Goal: Task Accomplishment & Management: Complete application form

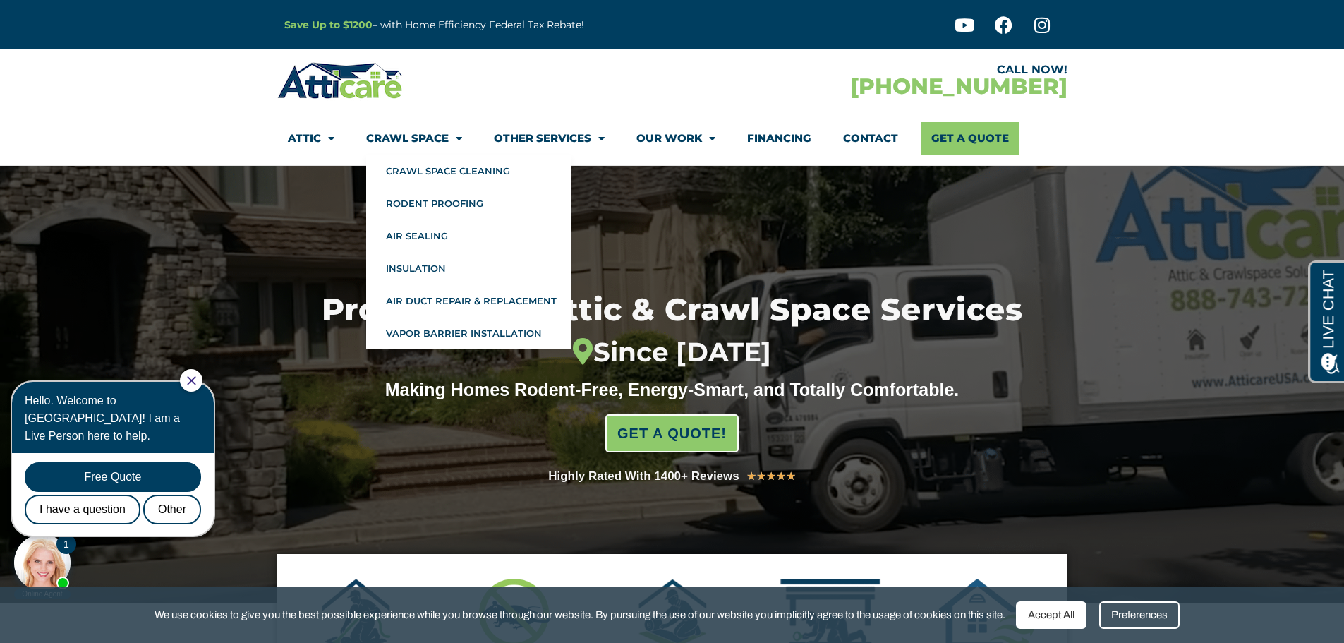
click at [432, 142] on link "Crawl Space" at bounding box center [414, 138] width 96 height 32
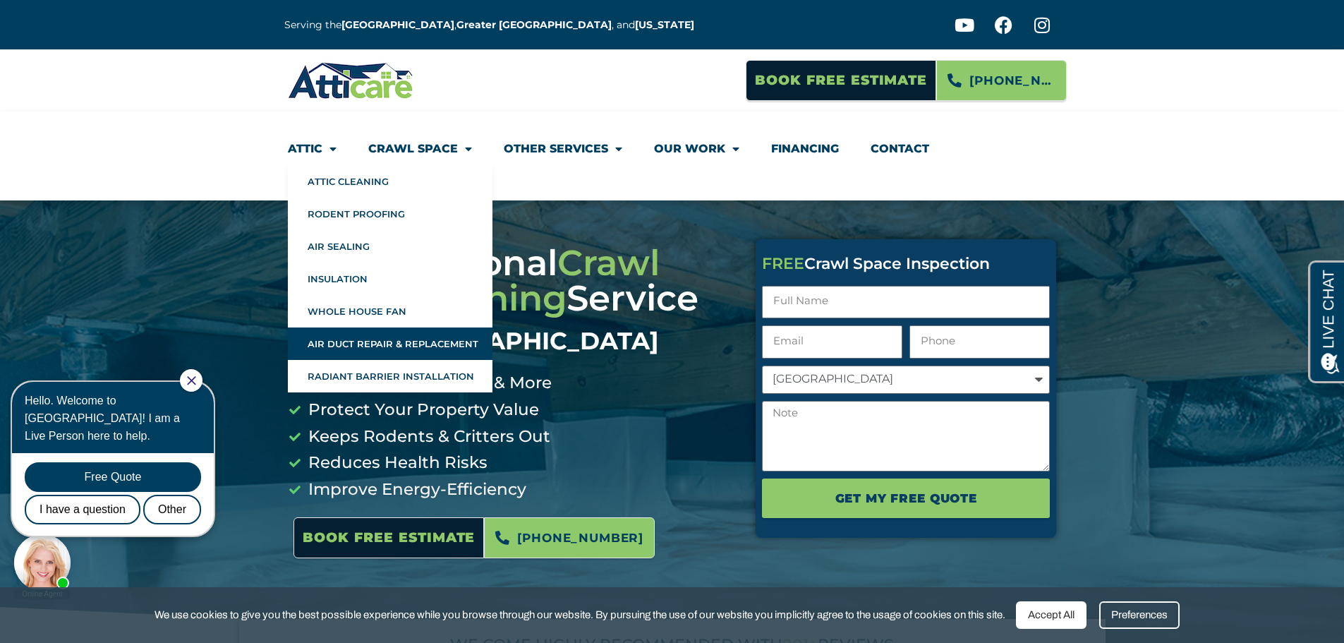
click at [413, 335] on link "Air Duct Repair & Replacement" at bounding box center [390, 343] width 205 height 32
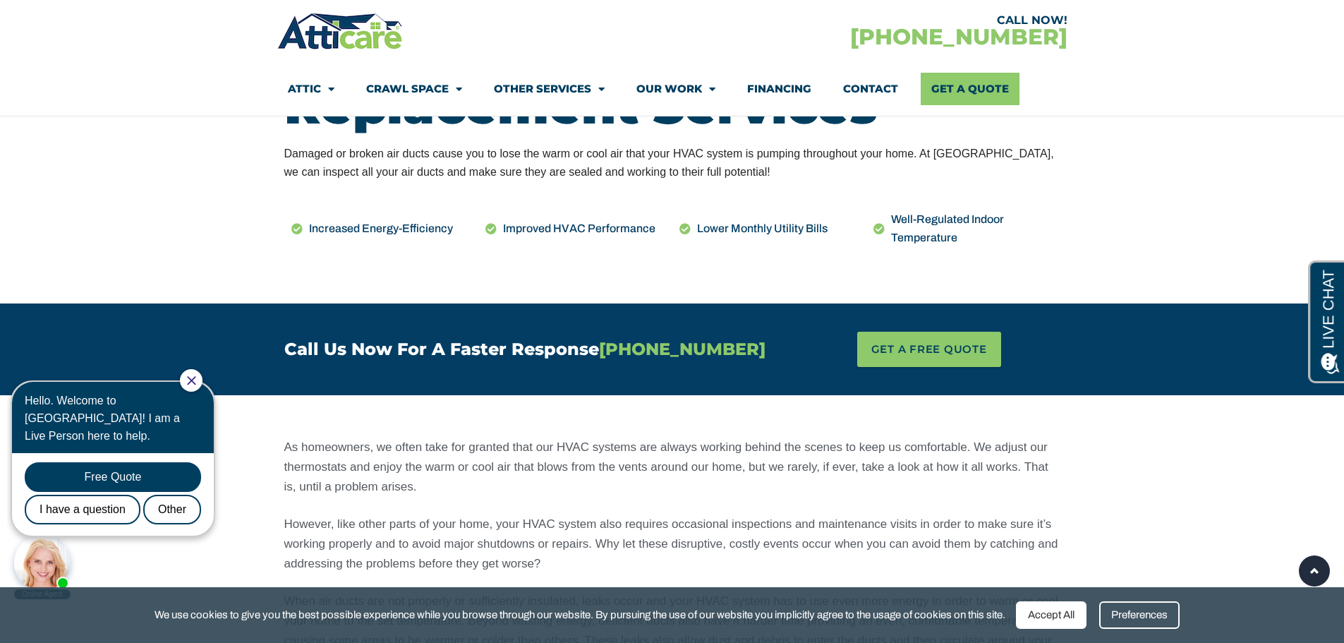
scroll to position [423, 0]
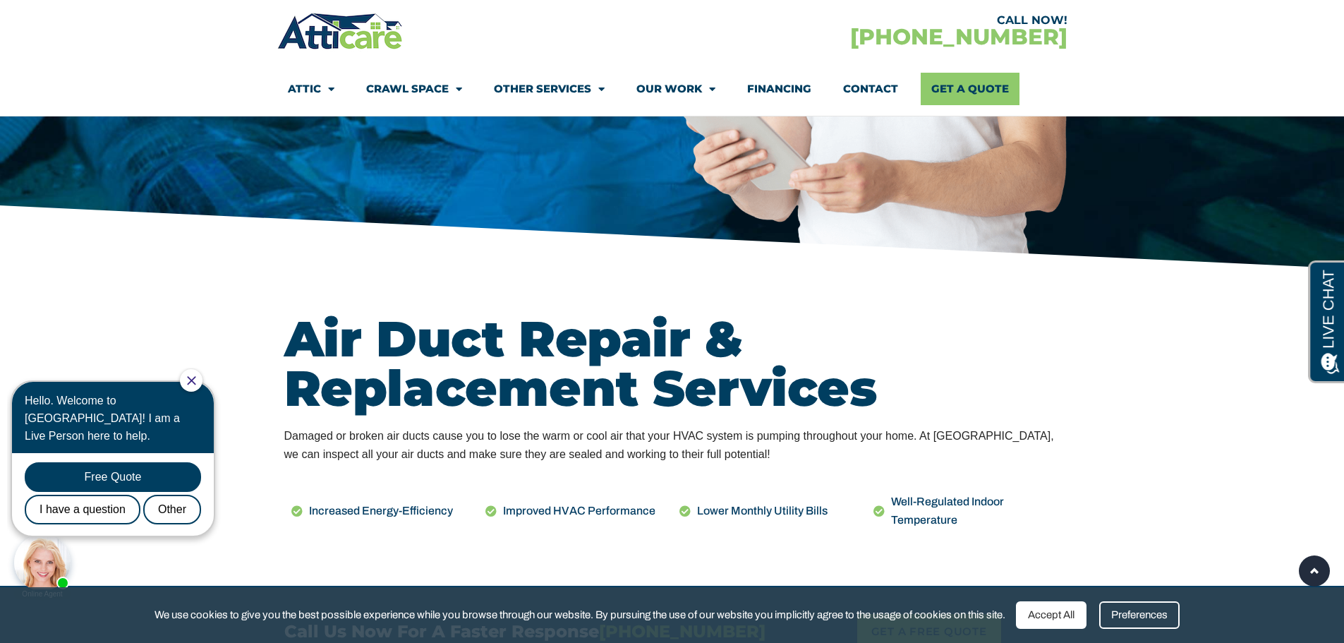
click at [195, 381] on icon "Close Chat" at bounding box center [191, 380] width 8 height 8
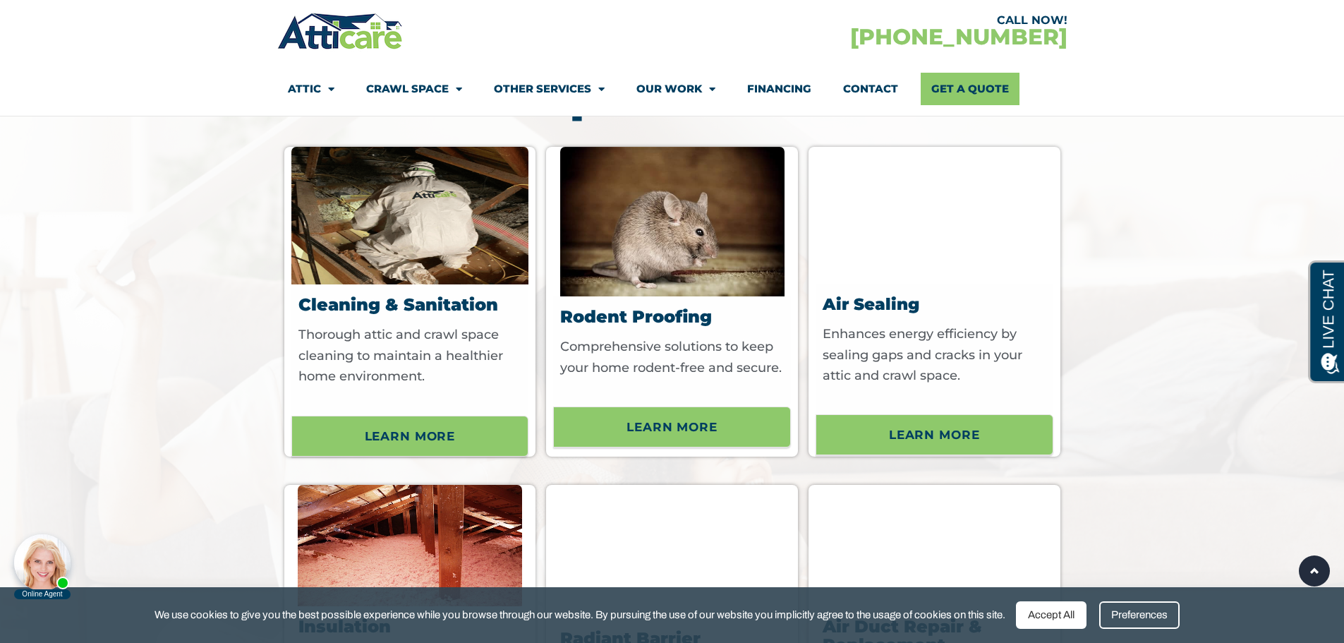
scroll to position [4867, 0]
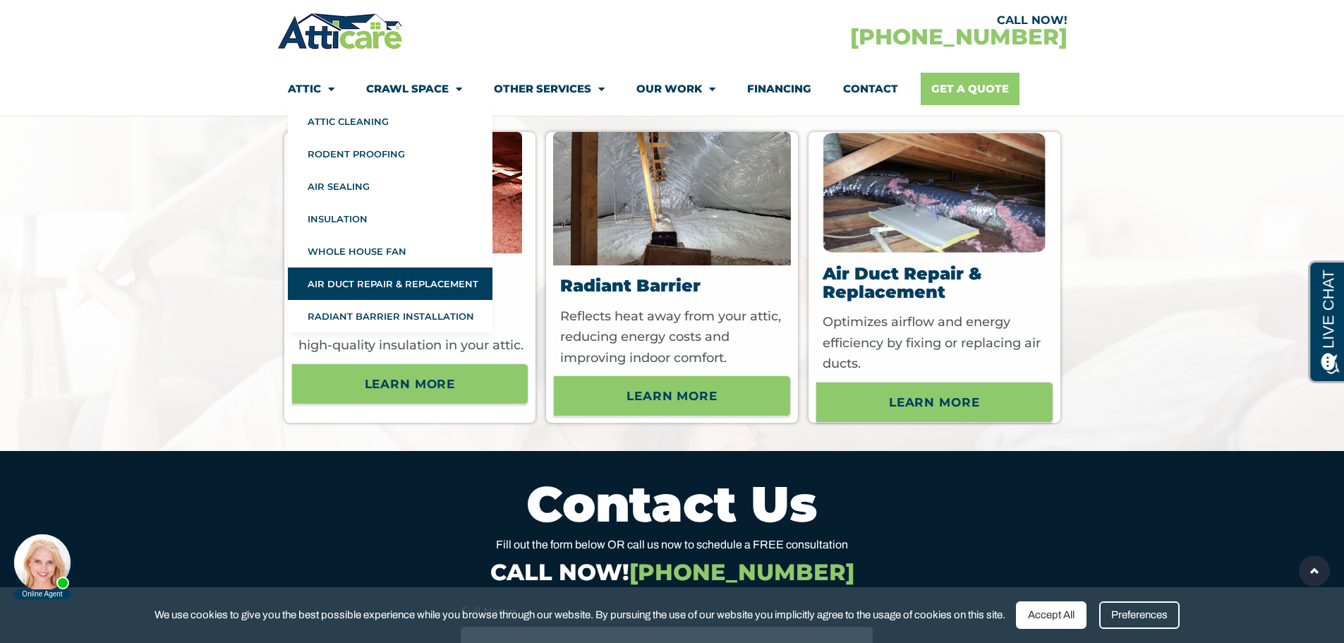
click at [974, 85] on link "Get A Quote" at bounding box center [970, 89] width 99 height 32
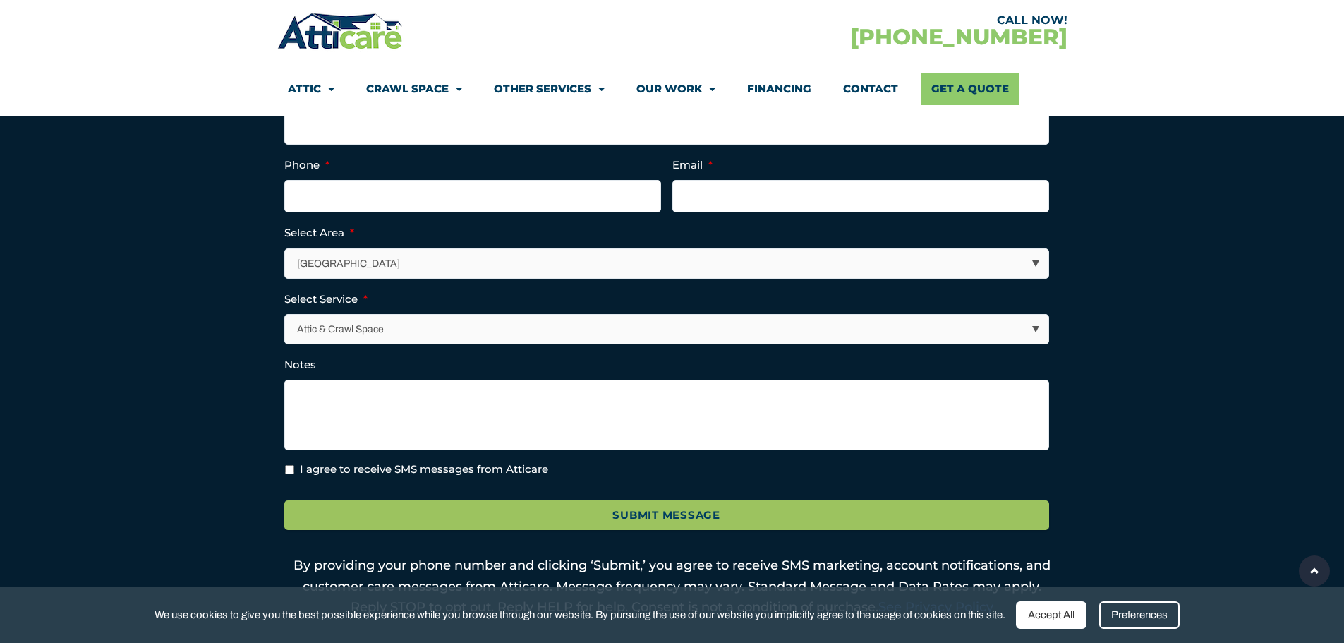
scroll to position [353, 0]
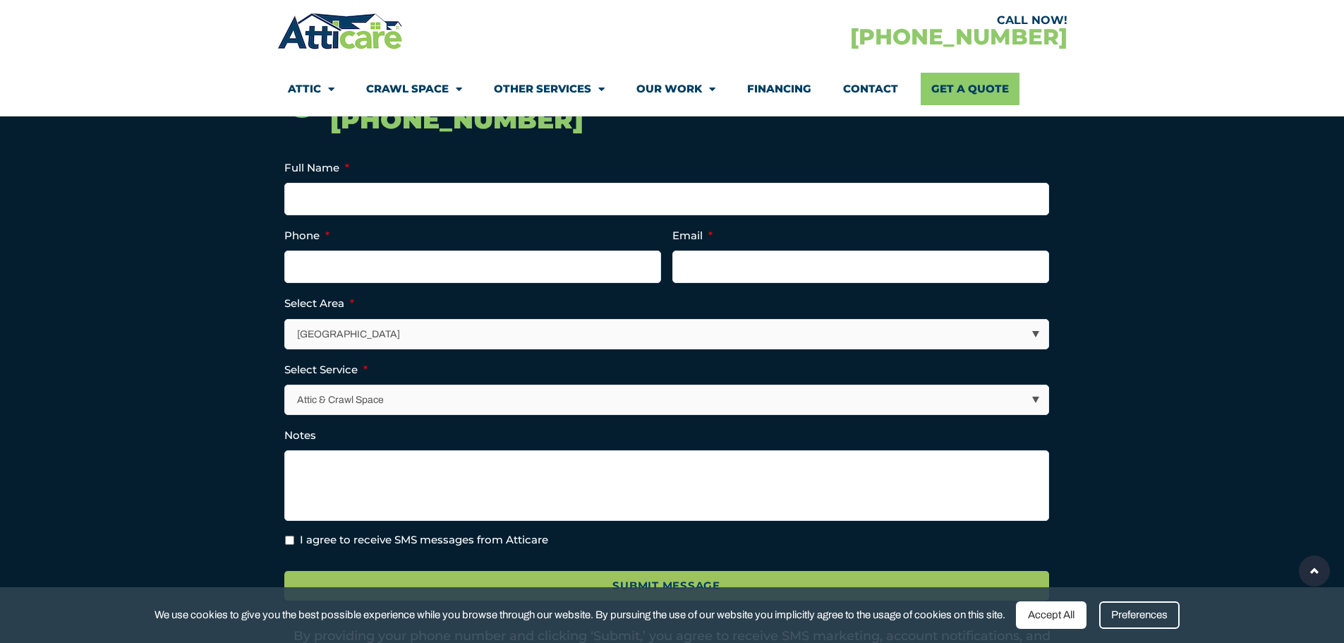
click at [514, 328] on select "[GEOGRAPHIC_DATA] [GEOGRAPHIC_DATA] [US_STATE] / [US_STATE] Area Other Areas" at bounding box center [667, 334] width 763 height 29
select select "Other Areas"
click at [286, 320] on select "Los Angeles Area San Francisco Bay Area New Jersey / New York Area Other Areas" at bounding box center [667, 334] width 763 height 29
click at [344, 195] on input "Full Name *" at bounding box center [666, 199] width 765 height 32
type input "ANDREA HARO"
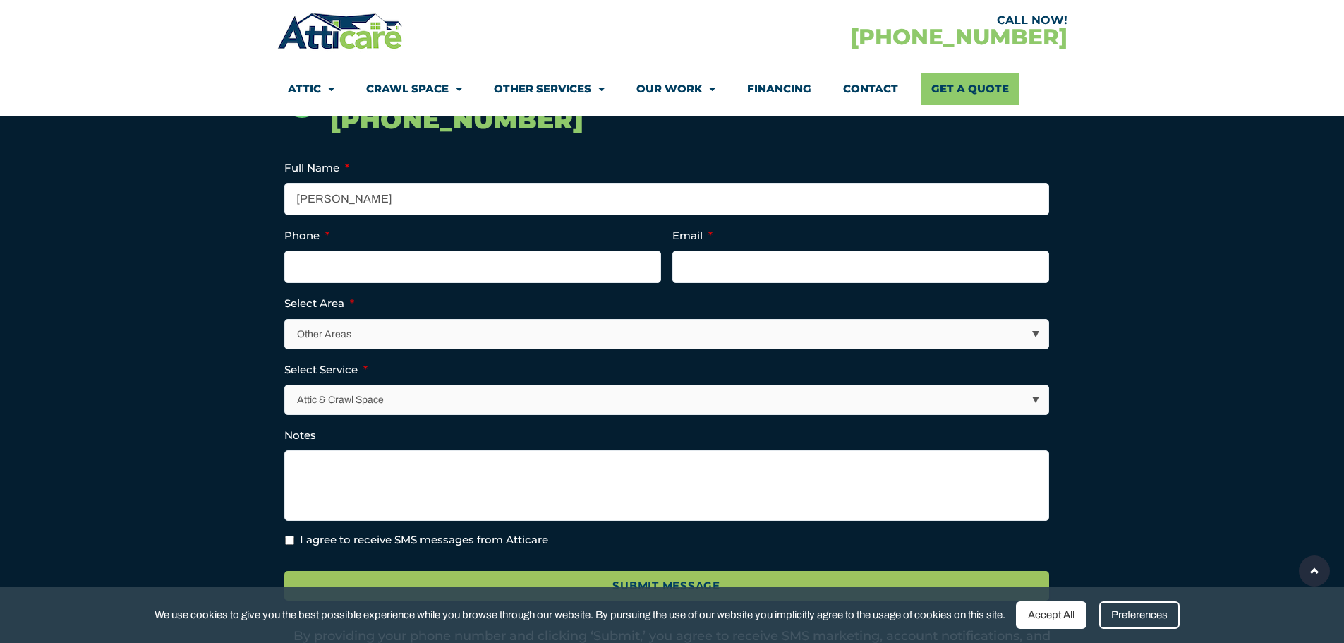
type input "9096428259"
type input "ACCOUNTING@BMEXTRUSION.COM"
type input "(909) 642-8259"
drag, startPoint x: 916, startPoint y: 270, endPoint x: 618, endPoint y: 285, distance: 298.7
click at [618, 285] on ul "Company This field is for validation purposes and should be left unchanged. Ful…" at bounding box center [672, 353] width 776 height 389
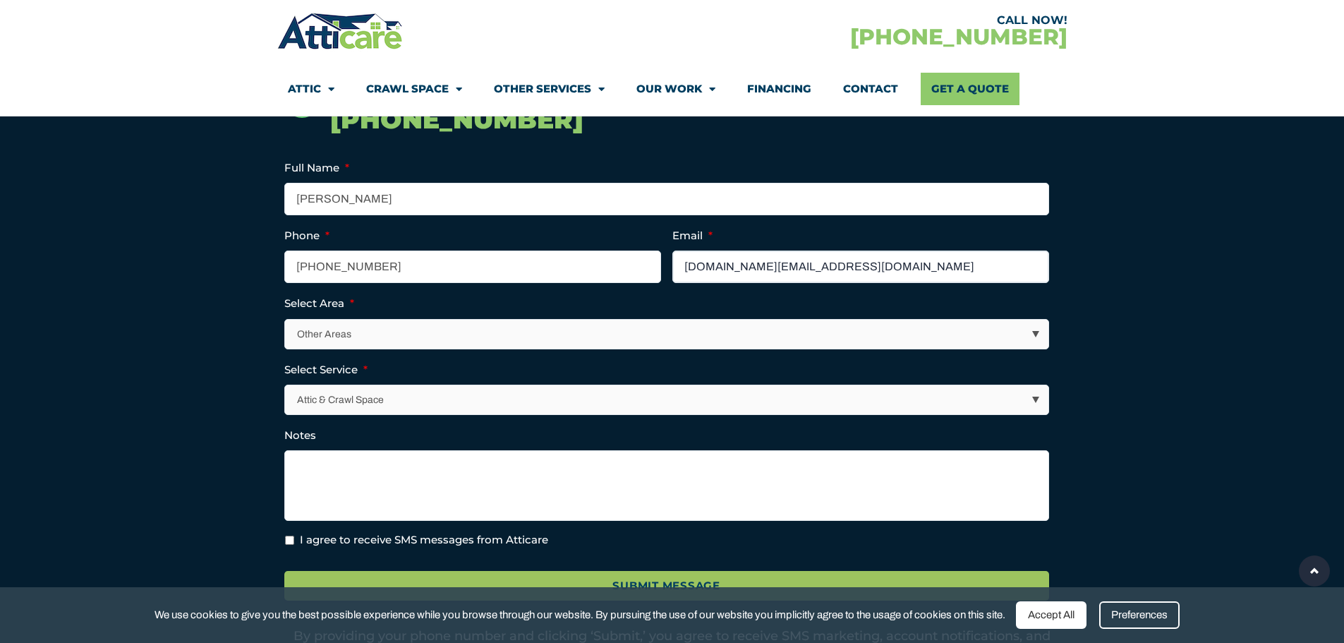
type input "haroandrea.office@gmail.com"
click at [462, 399] on select "Attic & Crawl Space Insulation Roofing Solar Energy Other Services" at bounding box center [667, 399] width 763 height 29
click at [454, 371] on li "Select Service * Attic & Crawl Space Insulation Roofing Solar Energy Other Serv…" at bounding box center [672, 387] width 776 height 54
click at [449, 470] on textarea "Notes" at bounding box center [666, 485] width 765 height 71
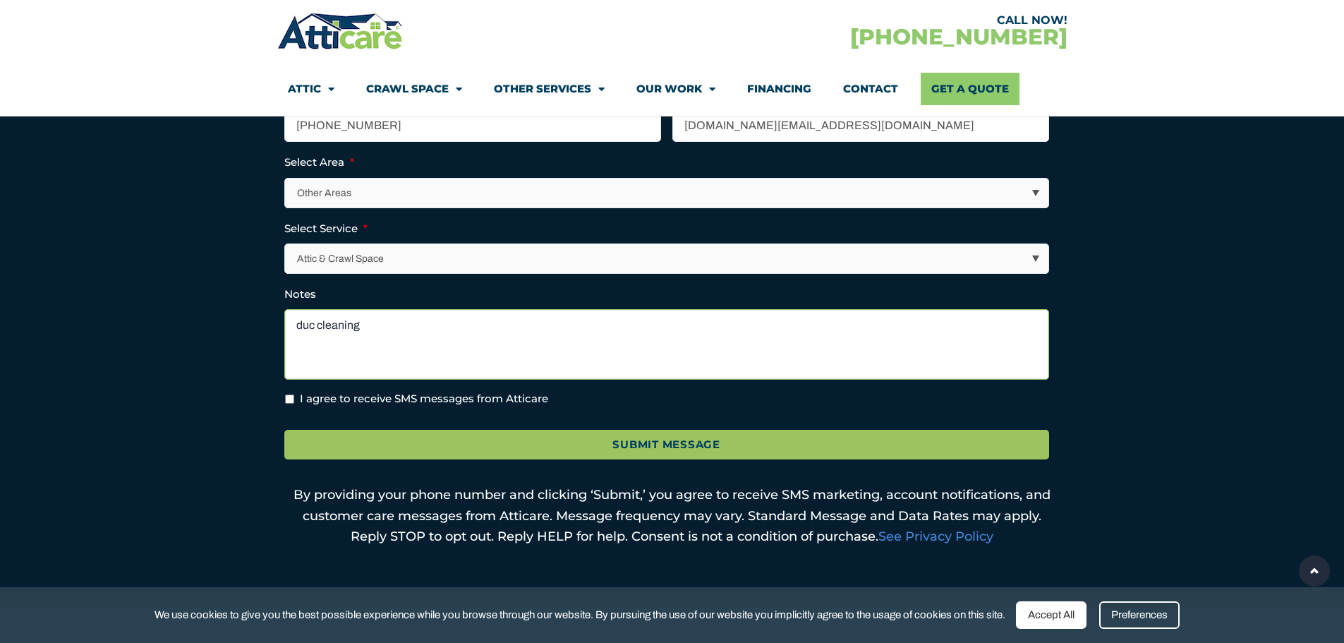
type textarea "duc cleaning"
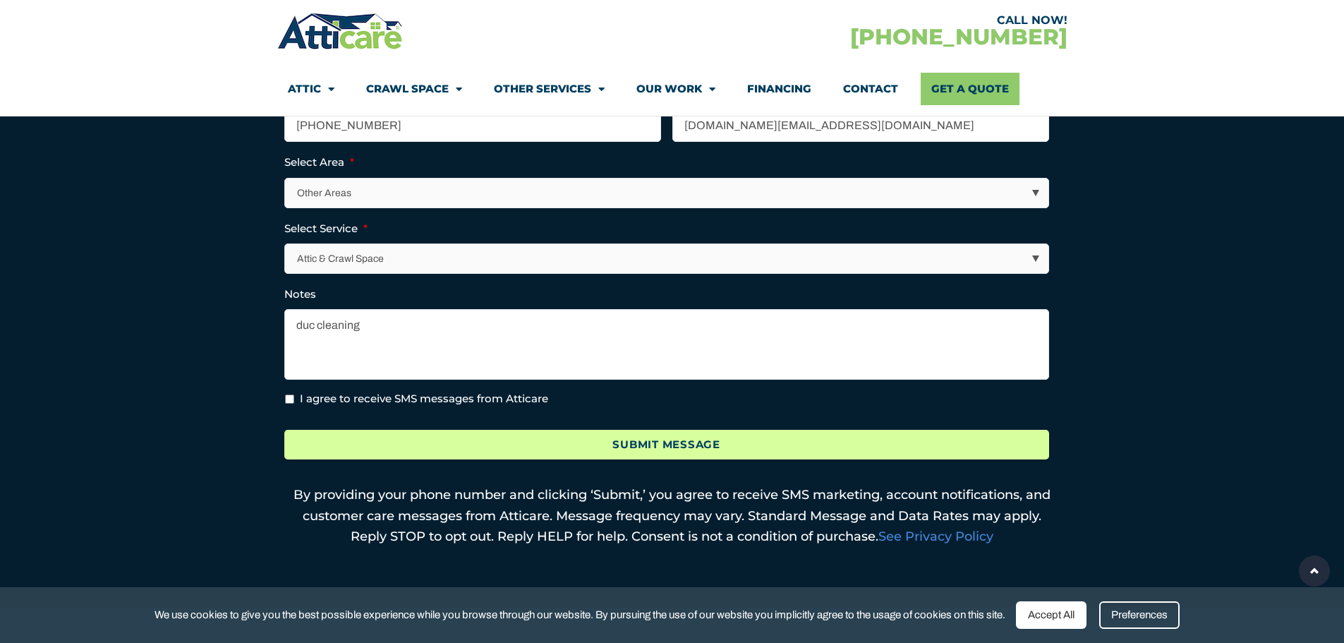
drag, startPoint x: 588, startPoint y: 426, endPoint x: 654, endPoint y: 435, distance: 66.1
click at [620, 432] on div "Submit Message" at bounding box center [672, 442] width 776 height 49
click at [578, 437] on input "Submit Message" at bounding box center [666, 445] width 765 height 30
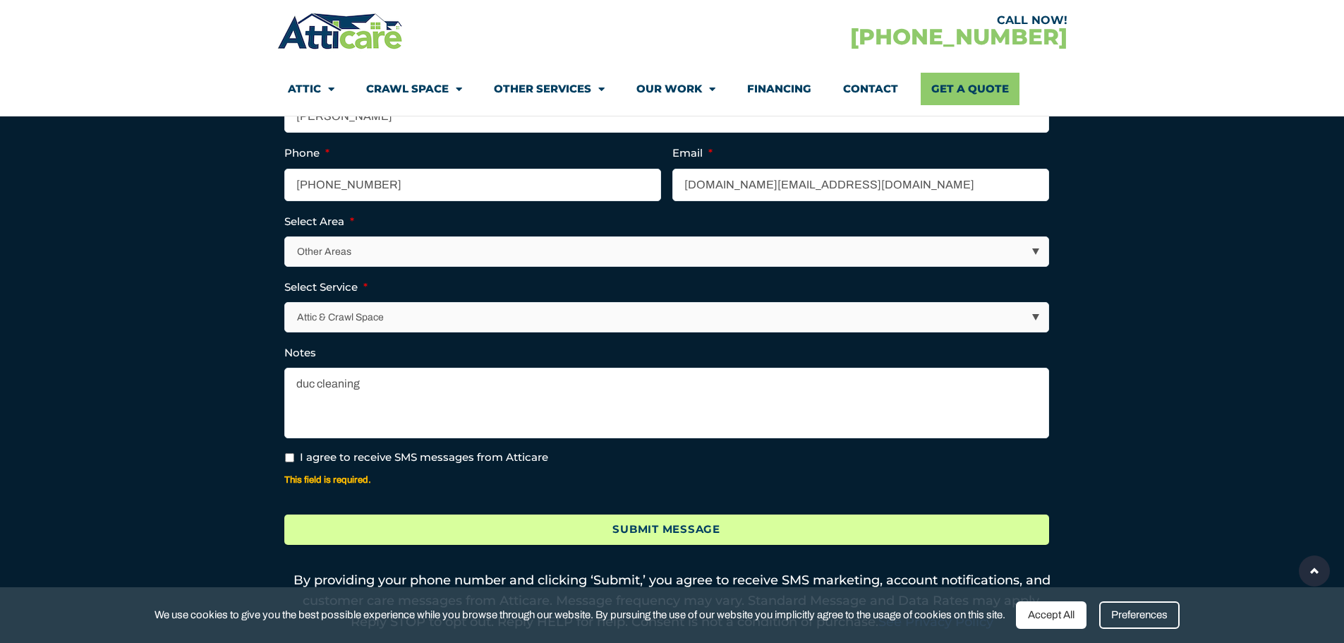
scroll to position [635, 0]
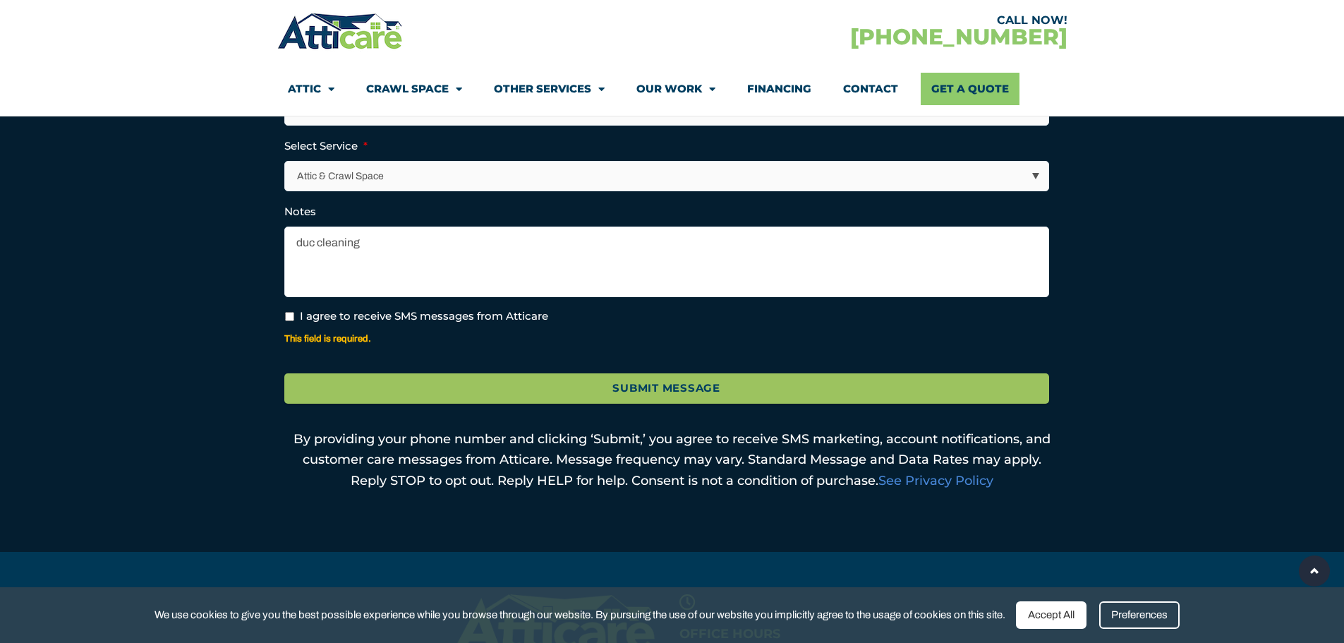
click at [289, 315] on input "I agree to receive SMS messages from Atticare" at bounding box center [289, 316] width 9 height 9
checkbox input "true"
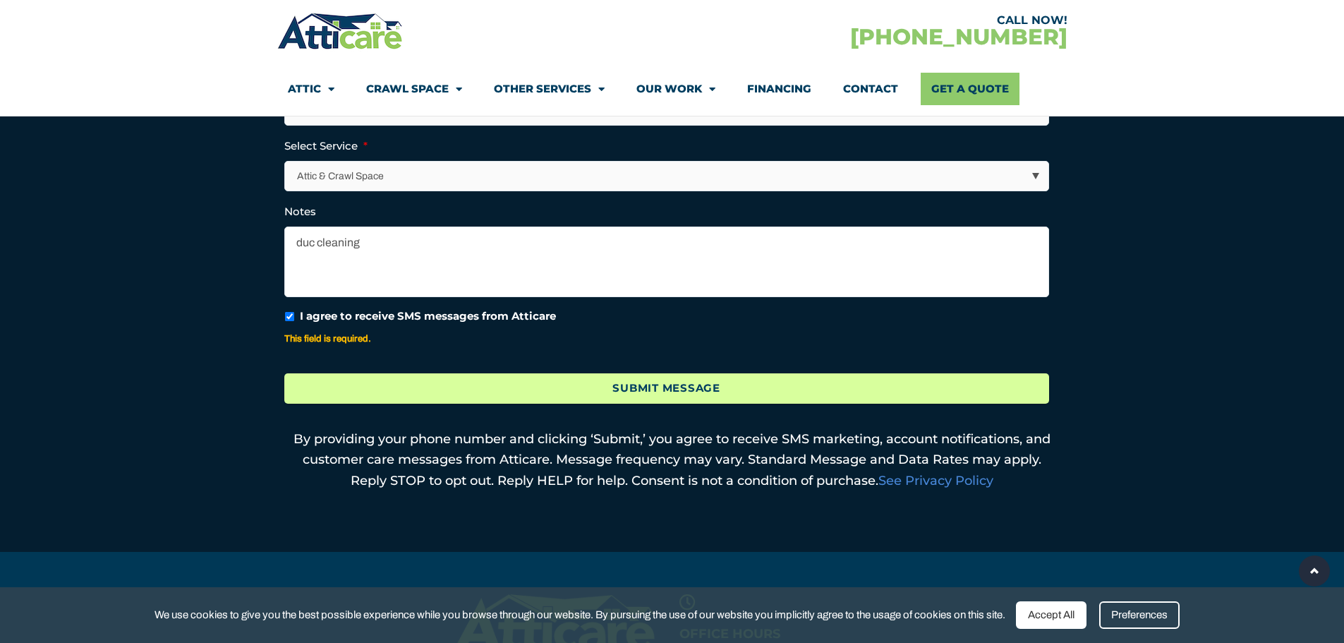
drag, startPoint x: 380, startPoint y: 397, endPoint x: 560, endPoint y: 415, distance: 180.7
click at [381, 397] on input "Submit Message" at bounding box center [666, 388] width 765 height 30
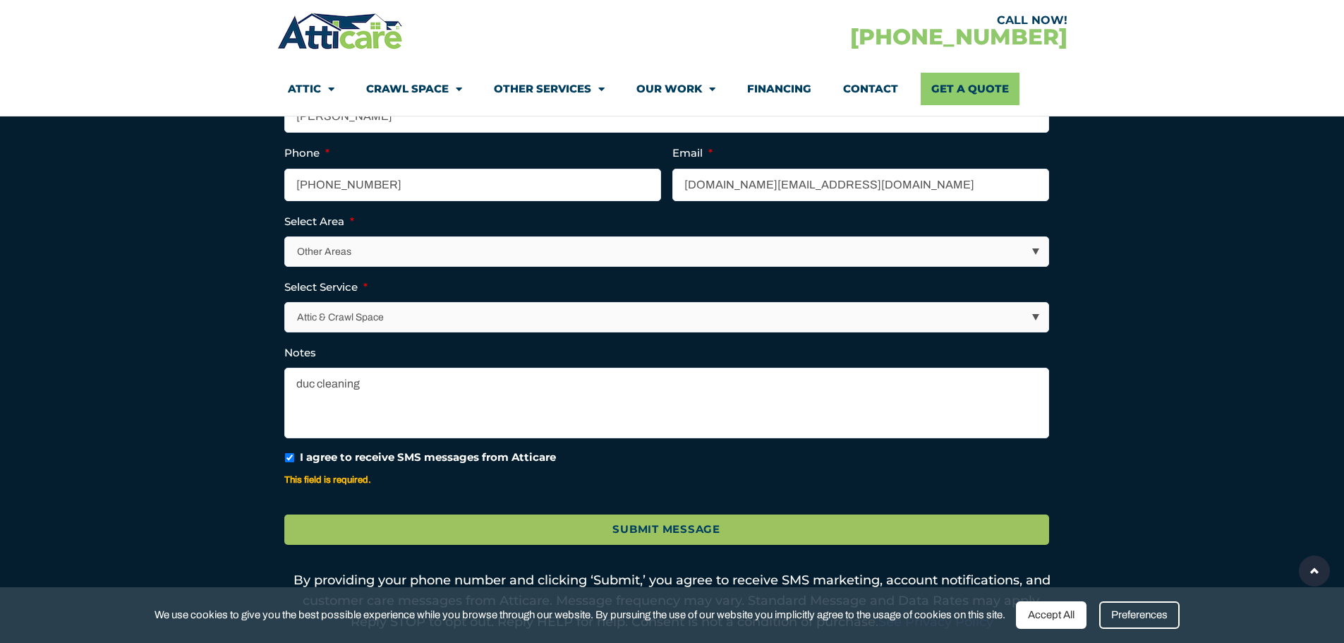
scroll to position [423, 0]
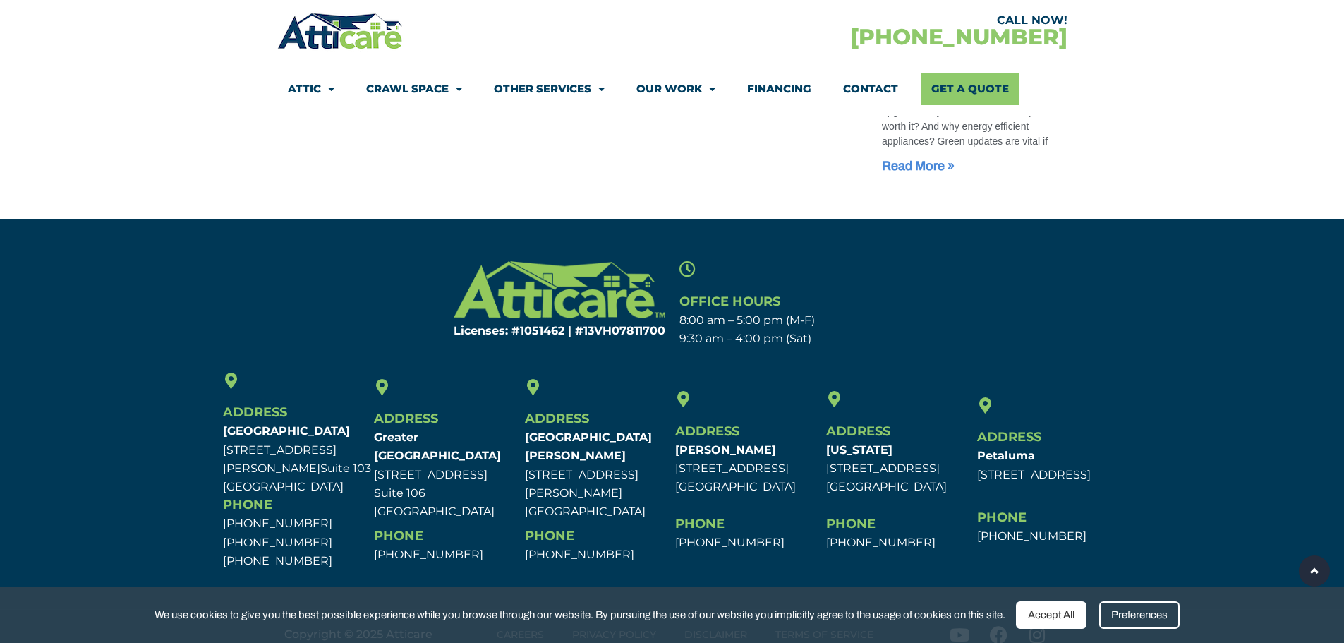
scroll to position [1286, 0]
